Goal: Use online tool/utility: Use online tool/utility

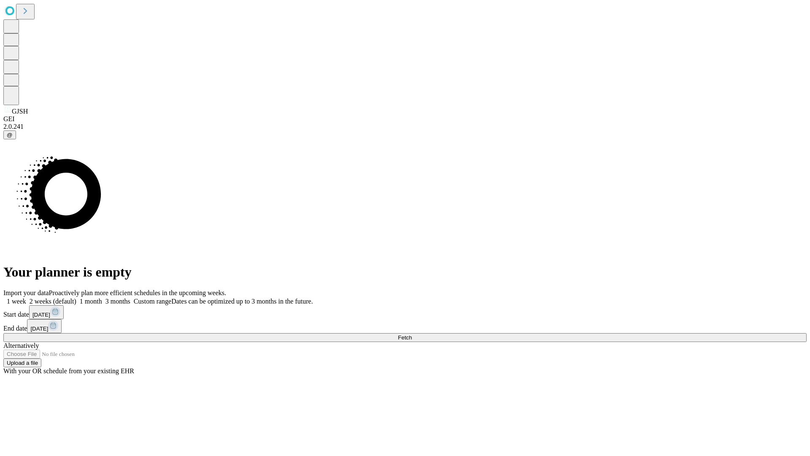
click at [412, 334] on span "Fetch" at bounding box center [405, 337] width 14 height 6
